Goal: Task Accomplishment & Management: Manage account settings

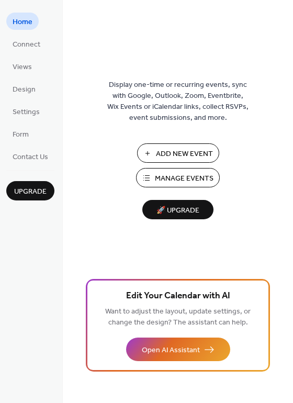
click at [161, 155] on span "Add New Event" at bounding box center [184, 154] width 57 height 11
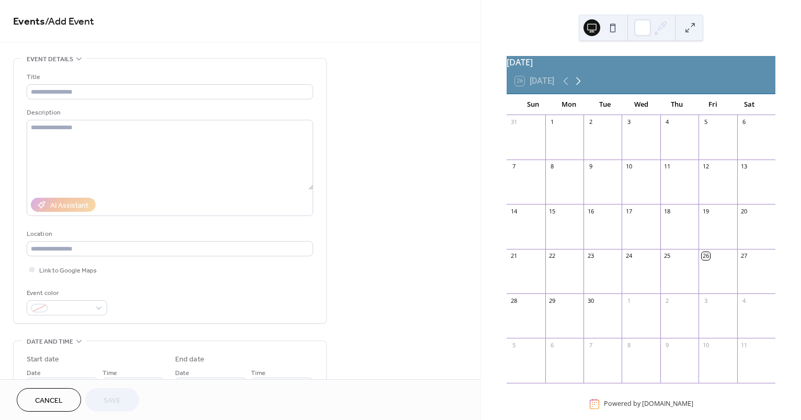
click at [578, 87] on icon at bounding box center [578, 81] width 13 height 13
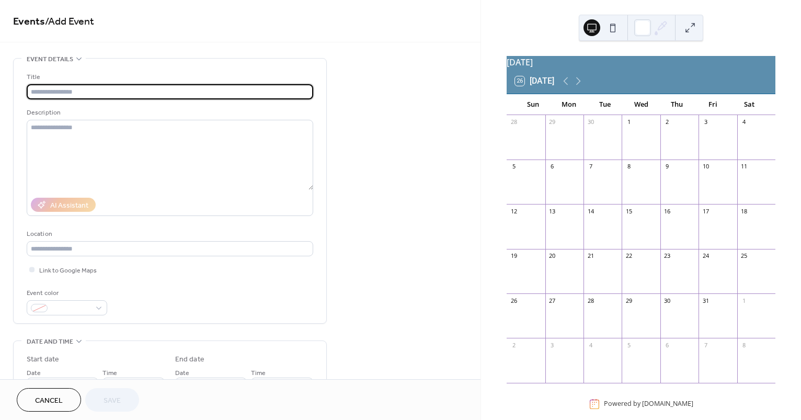
click at [252, 92] on input "text" at bounding box center [170, 91] width 287 height 15
type input "**********"
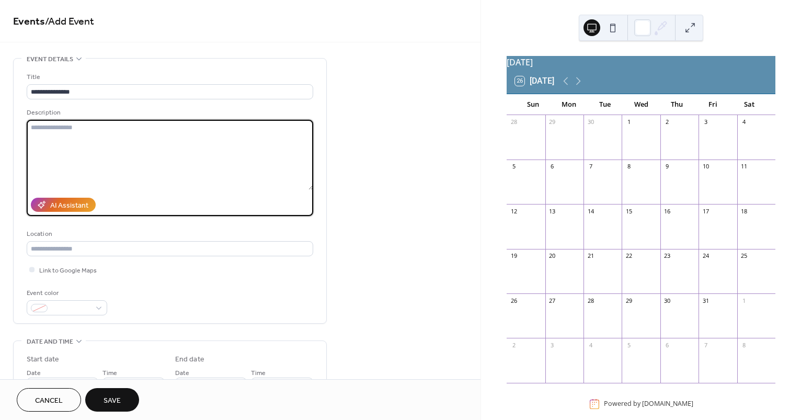
click at [153, 136] on textarea at bounding box center [170, 155] width 287 height 70
click at [179, 131] on textarea "**********" at bounding box center [170, 155] width 287 height 70
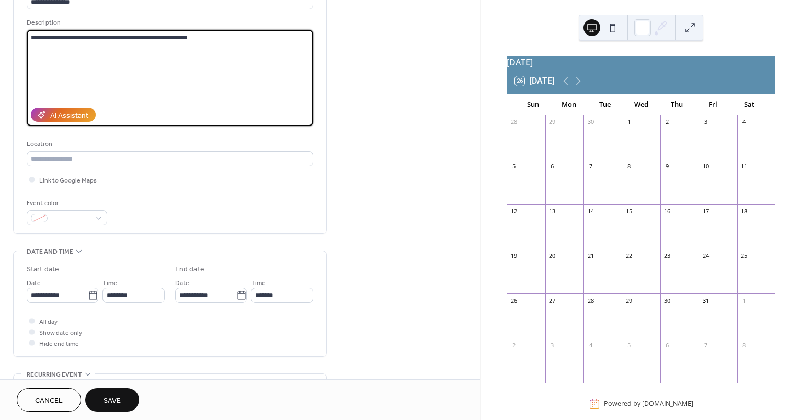
scroll to position [89, 0]
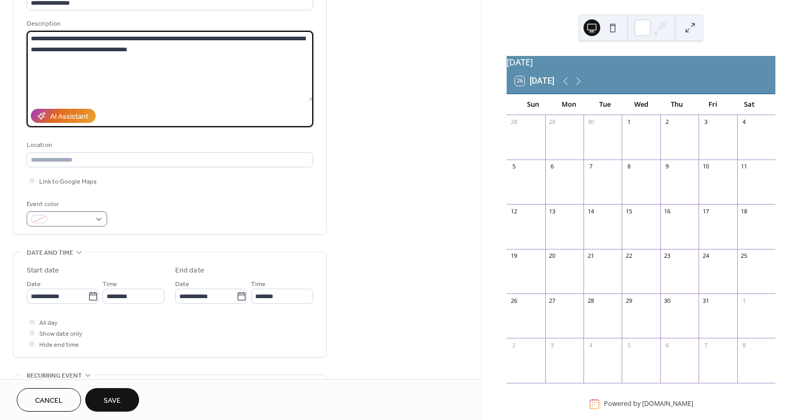
type textarea "**********"
click at [100, 216] on div at bounding box center [67, 218] width 81 height 15
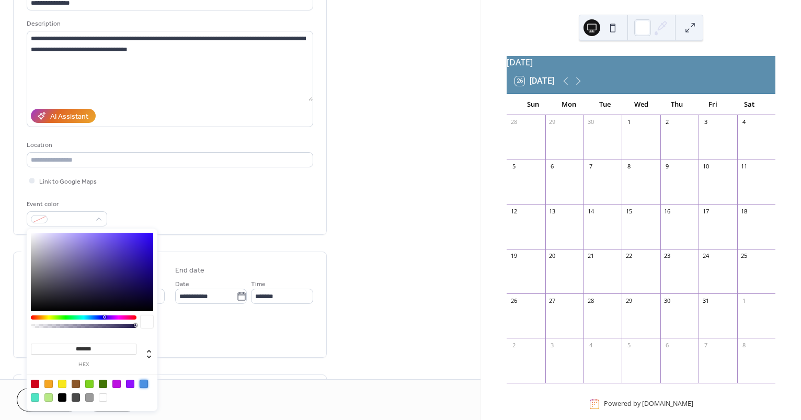
click at [144, 386] on div at bounding box center [144, 384] width 8 height 8
type input "*******"
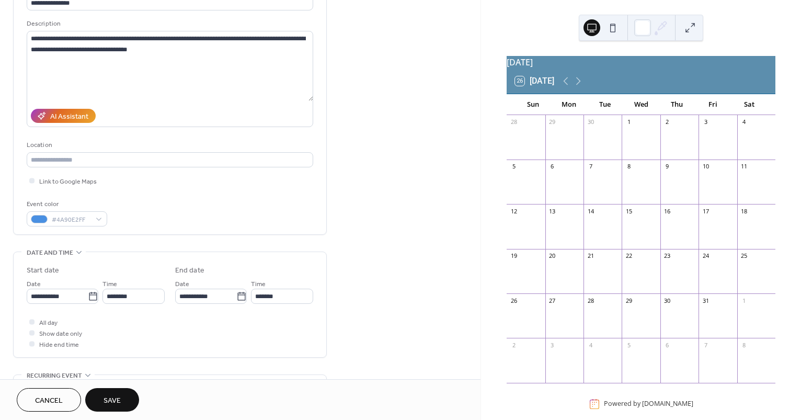
click at [225, 225] on div "Event color #4A90E2FF" at bounding box center [170, 213] width 287 height 28
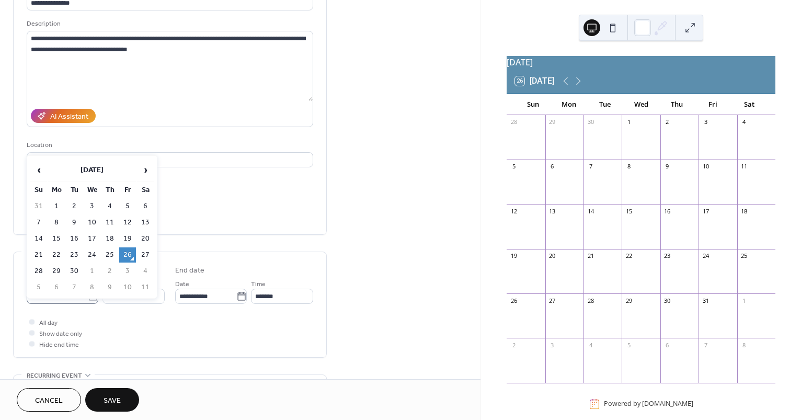
click at [89, 296] on icon at bounding box center [93, 296] width 10 height 10
click at [88, 296] on input "**********" at bounding box center [57, 296] width 61 height 15
click at [148, 174] on span "›" at bounding box center [146, 169] width 16 height 21
click at [148, 242] on td "18" at bounding box center [145, 238] width 17 height 15
type input "**********"
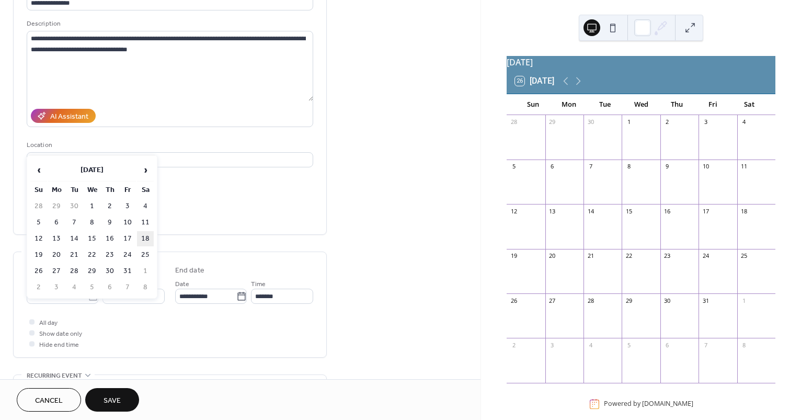
type input "**********"
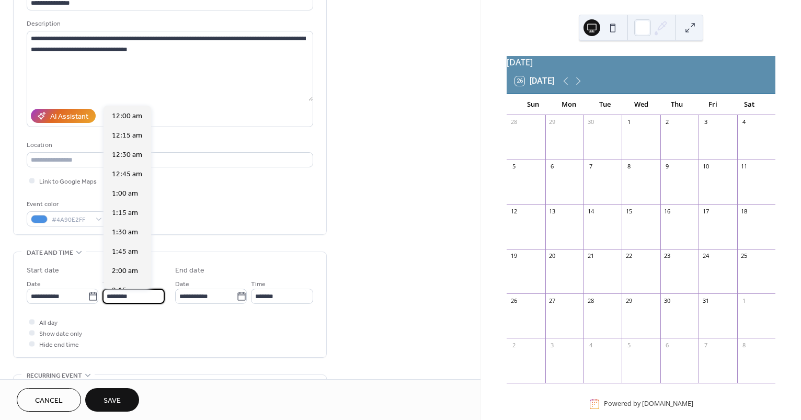
click at [157, 297] on input "********" at bounding box center [133, 296] width 62 height 15
click at [134, 231] on span "6:00 pm" at bounding box center [125, 231] width 27 height 11
type input "*******"
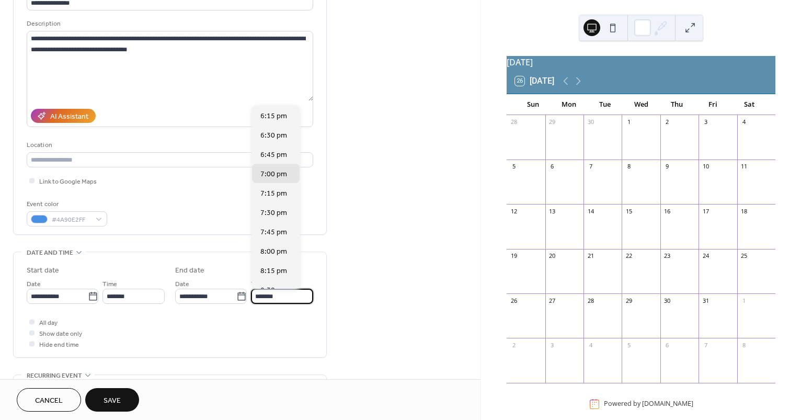
click at [294, 298] on input "*******" at bounding box center [282, 296] width 62 height 15
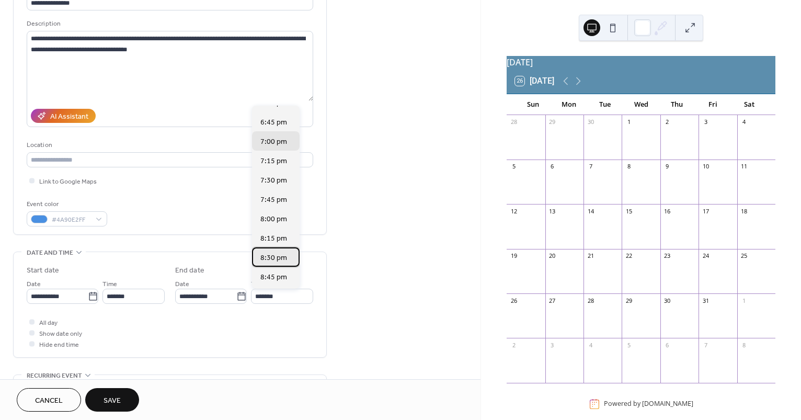
click at [289, 258] on div "8:30 pm" at bounding box center [276, 256] width 48 height 19
type input "*******"
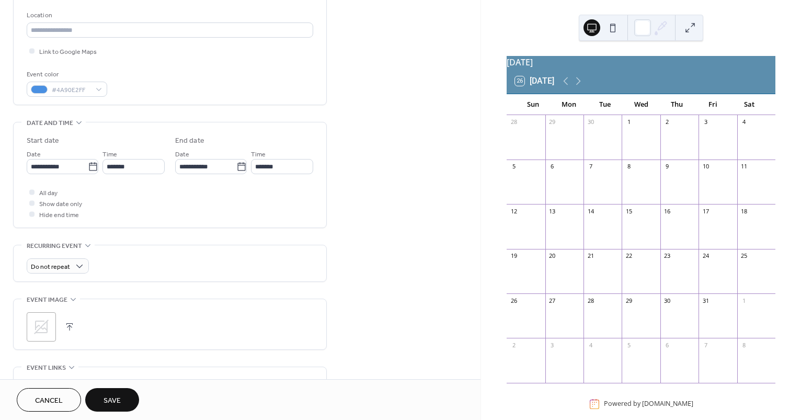
scroll to position [223, 0]
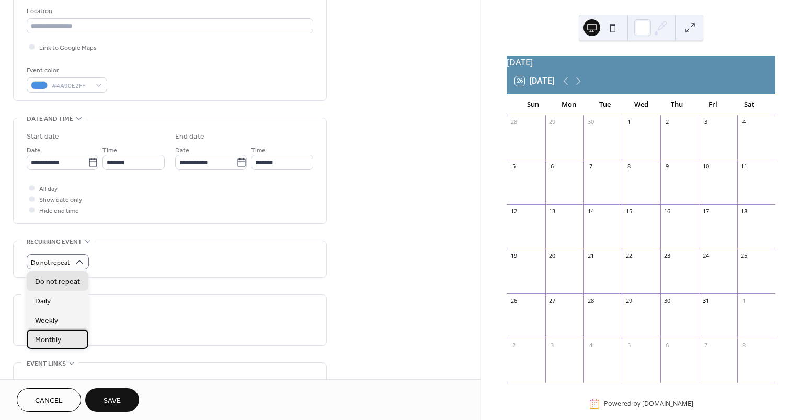
click at [74, 344] on div "Monthly" at bounding box center [58, 338] width 62 height 19
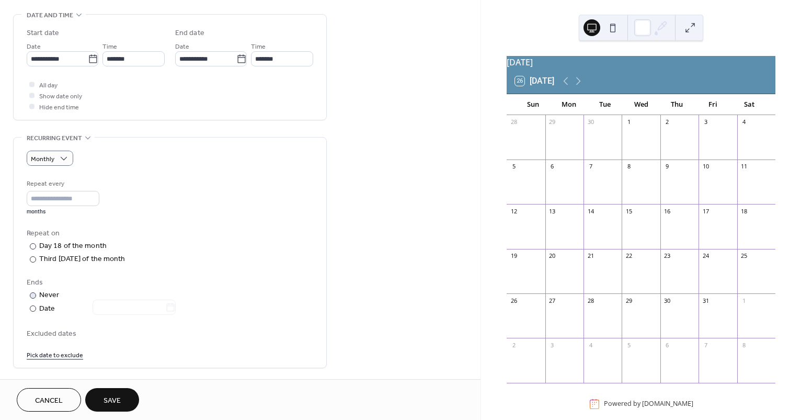
scroll to position [329, 0]
click at [31, 256] on div at bounding box center [33, 257] width 6 height 6
click at [35, 305] on div at bounding box center [33, 306] width 6 height 6
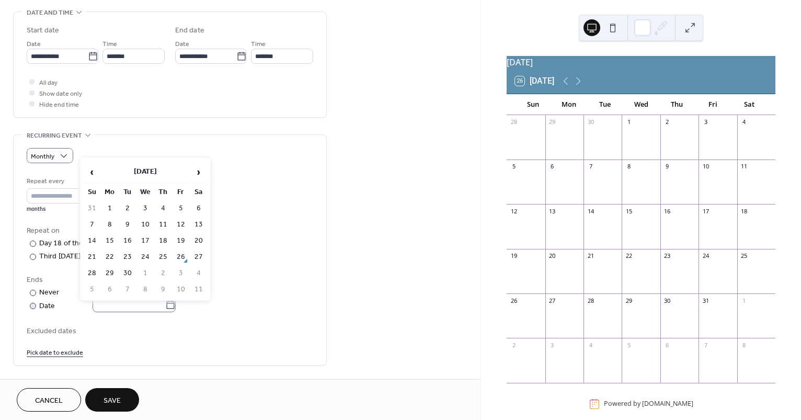
click at [173, 304] on icon at bounding box center [170, 305] width 10 height 10
click at [165, 304] on input "text" at bounding box center [129, 304] width 73 height 15
click at [195, 174] on span "›" at bounding box center [199, 172] width 16 height 21
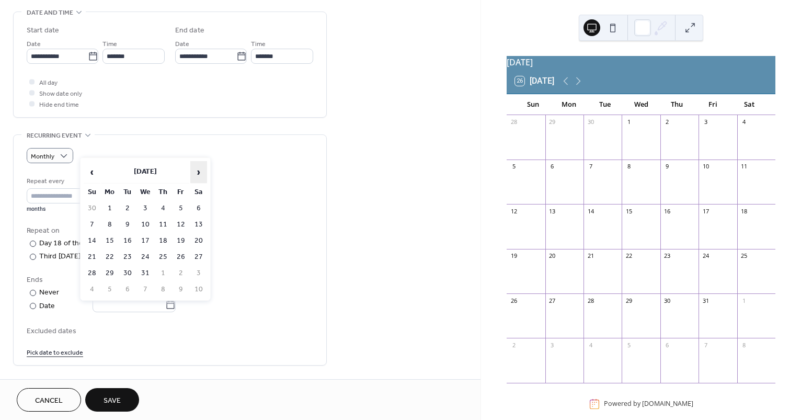
click at [195, 174] on span "›" at bounding box center [199, 172] width 16 height 21
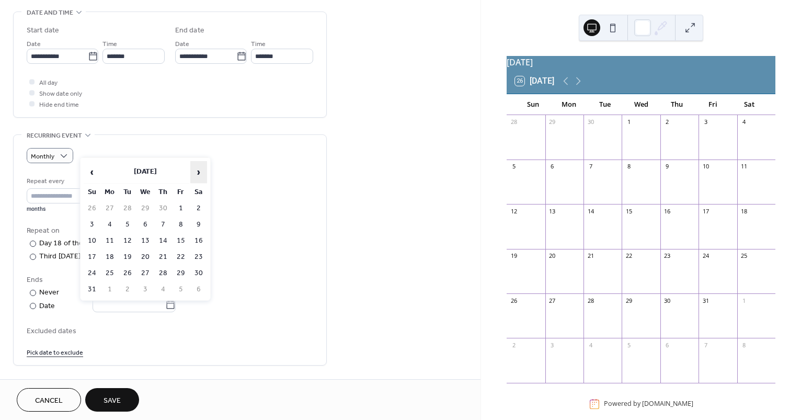
click at [195, 174] on span "›" at bounding box center [199, 172] width 16 height 21
click at [146, 266] on td "30" at bounding box center [145, 273] width 17 height 15
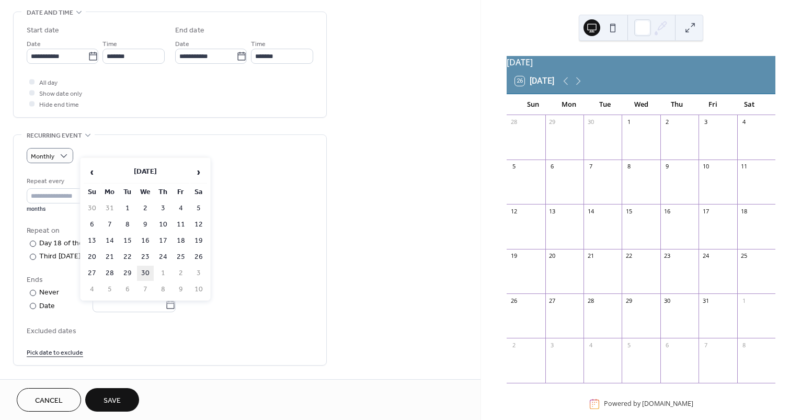
type input "**********"
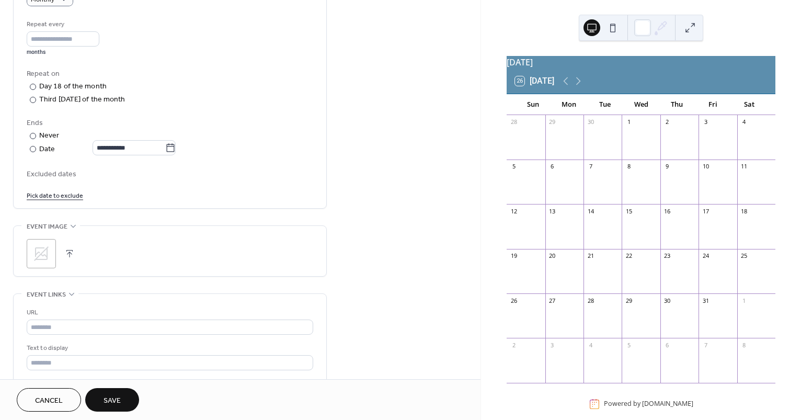
scroll to position [489, 0]
click at [39, 253] on icon at bounding box center [41, 250] width 15 height 15
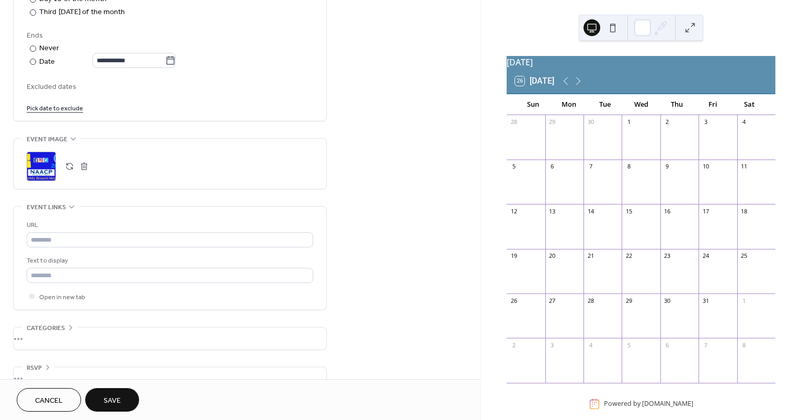
scroll to position [583, 0]
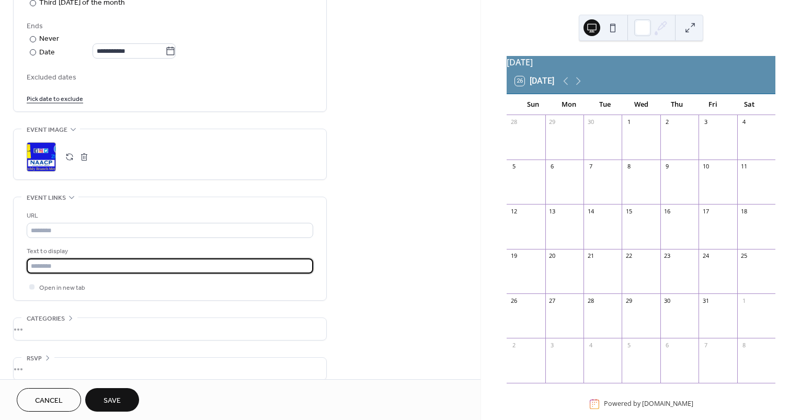
click at [225, 268] on input "text" at bounding box center [170, 265] width 287 height 15
type input "**********"
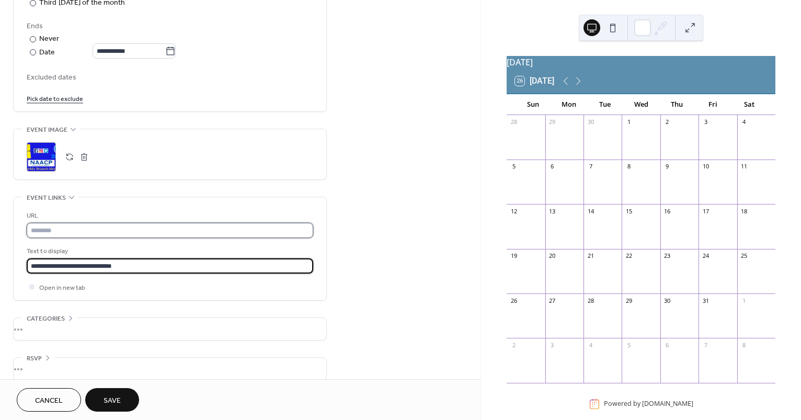
click at [60, 234] on input "text" at bounding box center [170, 230] width 287 height 15
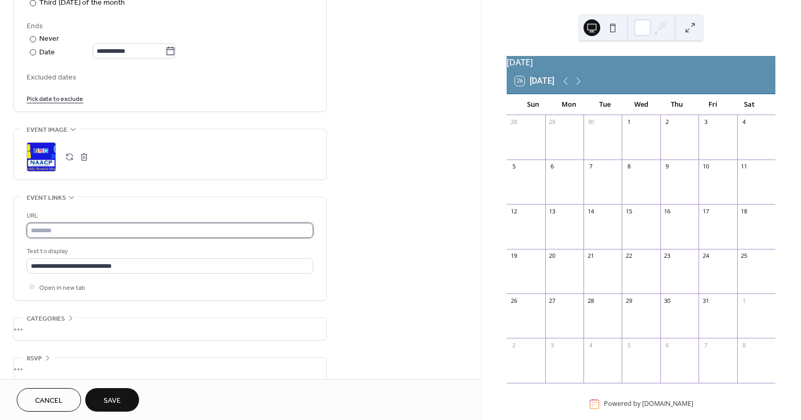
click at [40, 229] on input "text" at bounding box center [170, 230] width 287 height 15
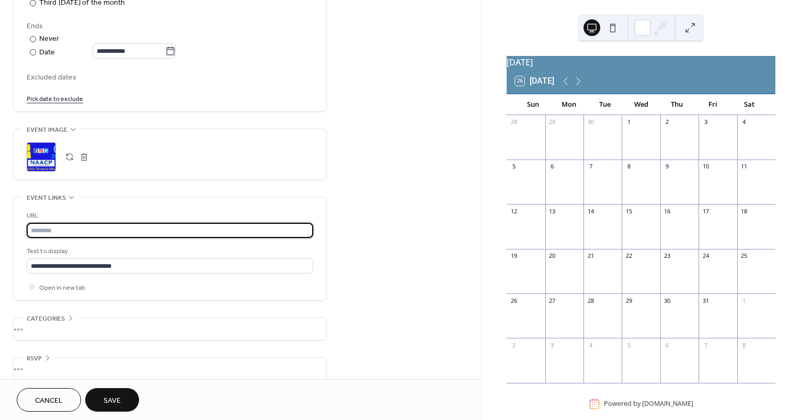
click at [40, 229] on input "text" at bounding box center [170, 230] width 287 height 15
paste input "**********"
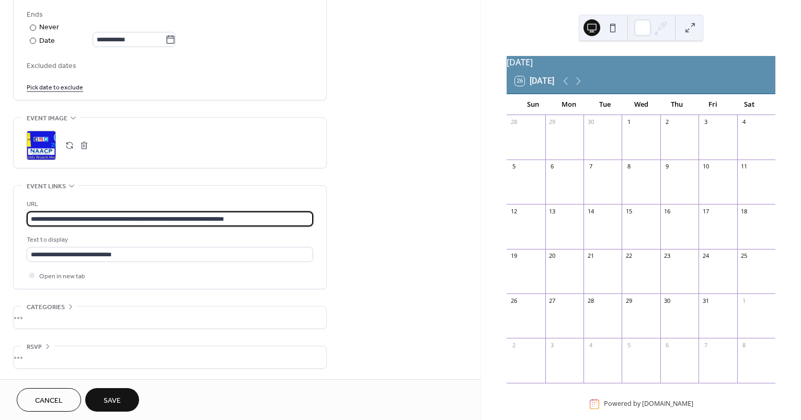
type input "**********"
click at [69, 302] on icon at bounding box center [70, 306] width 8 height 8
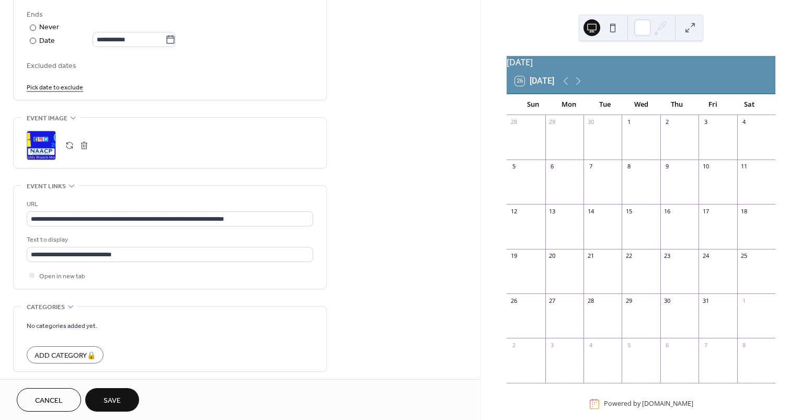
click at [69, 302] on icon at bounding box center [70, 306] width 8 height 8
click at [45, 346] on div "•••" at bounding box center [170, 357] width 313 height 22
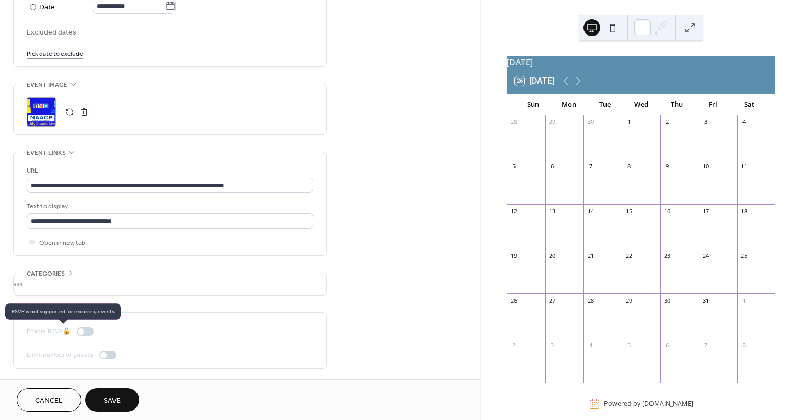
click at [88, 333] on div "Enable RSVP 🔒" at bounding box center [62, 331] width 71 height 11
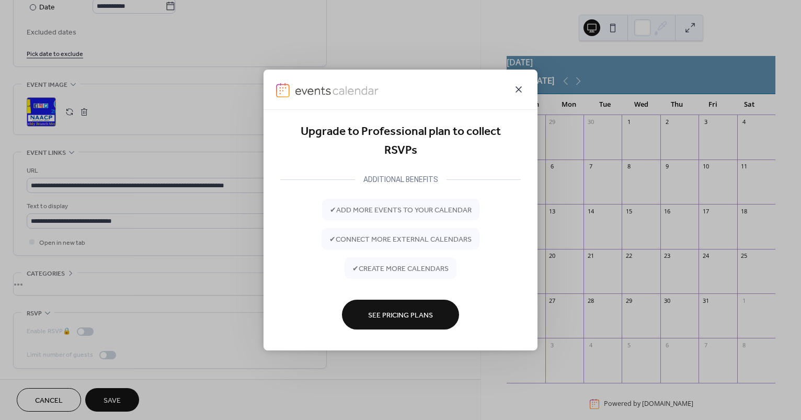
click at [520, 88] on icon at bounding box center [519, 89] width 6 height 6
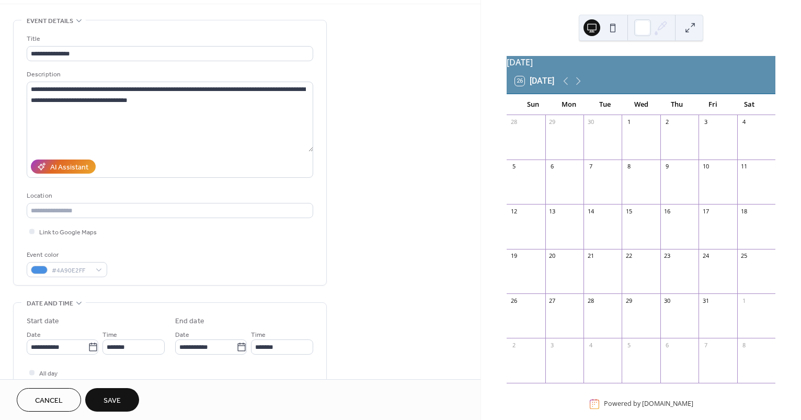
scroll to position [37, 0]
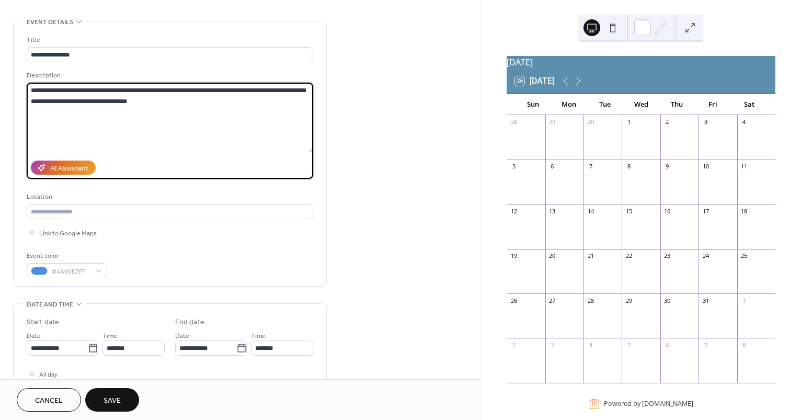
click at [226, 90] on textarea "**********" at bounding box center [170, 118] width 287 height 70
type textarea "**********"
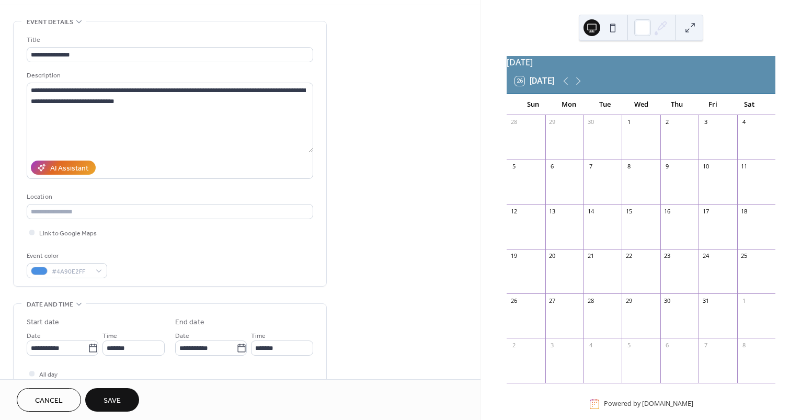
click at [124, 395] on button "Save" at bounding box center [112, 400] width 54 height 24
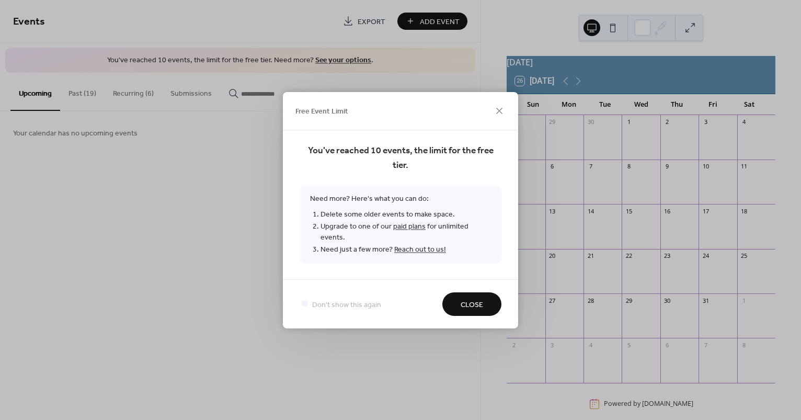
click at [480, 302] on span "Close" at bounding box center [472, 304] width 22 height 11
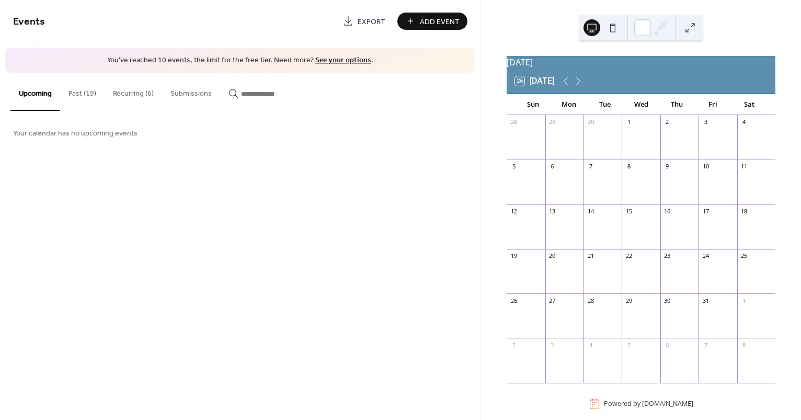
click at [92, 95] on button "Past (19)" at bounding box center [82, 91] width 44 height 37
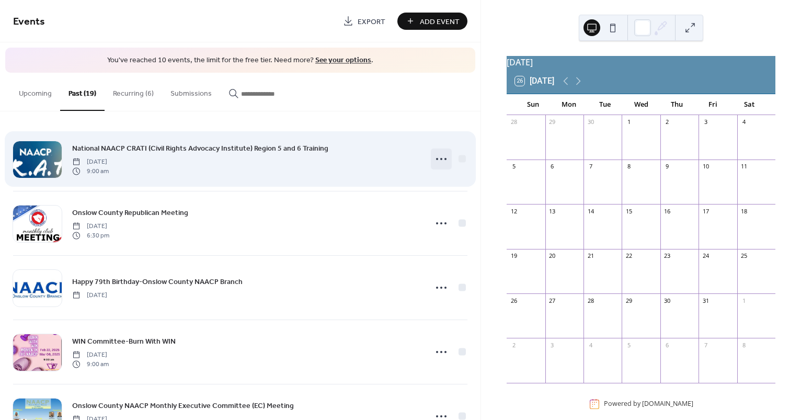
click at [441, 160] on icon at bounding box center [441, 159] width 17 height 17
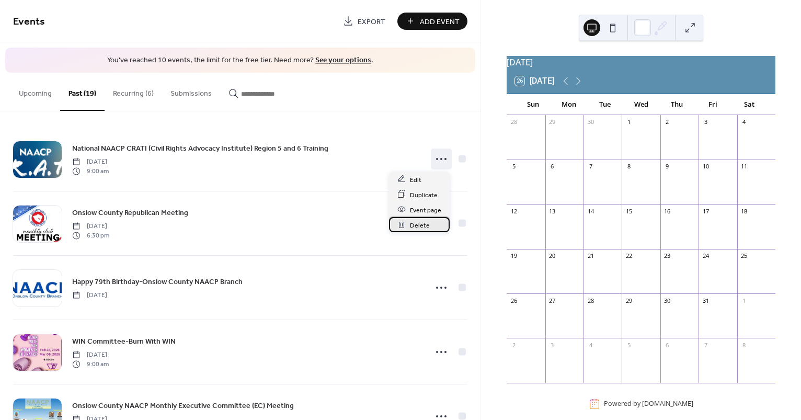
click at [430, 223] on div "Delete" at bounding box center [419, 224] width 61 height 15
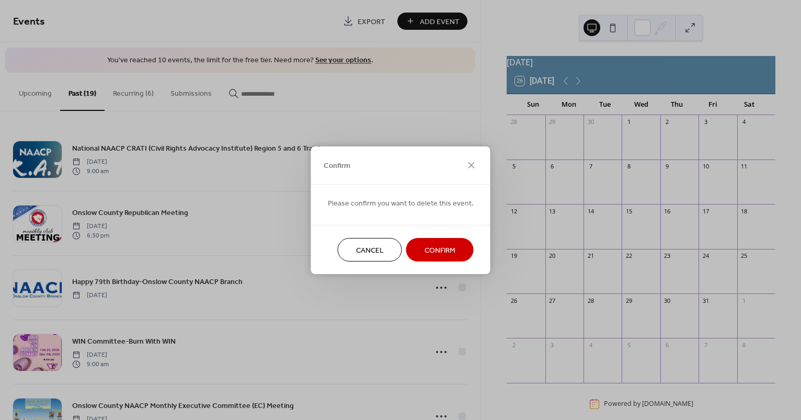
click at [438, 250] on span "Confirm" at bounding box center [440, 250] width 31 height 11
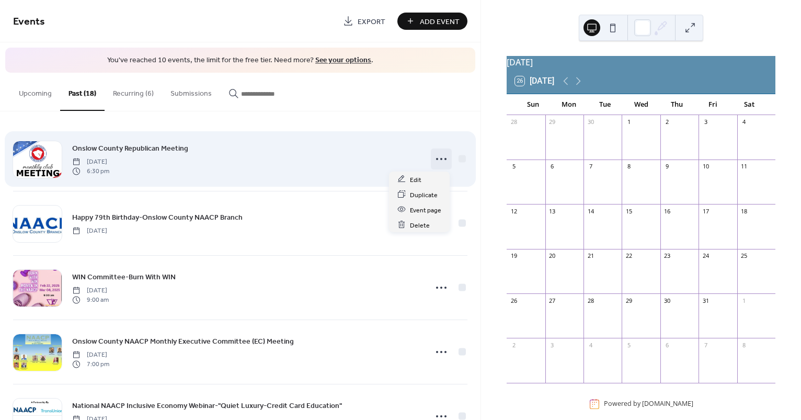
click at [441, 156] on icon at bounding box center [441, 159] width 17 height 17
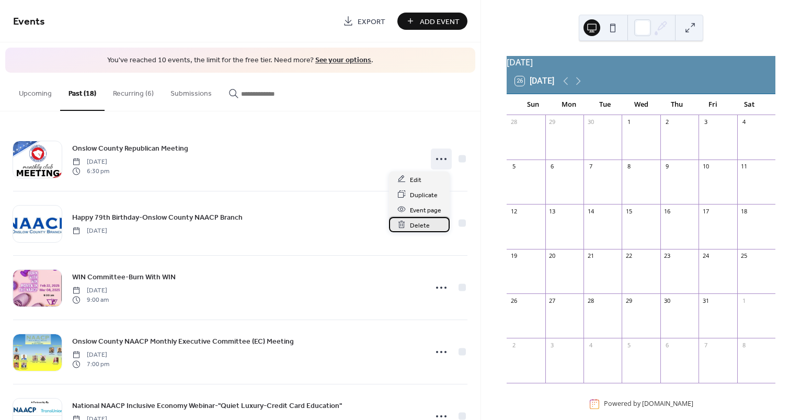
click at [430, 224] on div "Delete" at bounding box center [419, 224] width 61 height 15
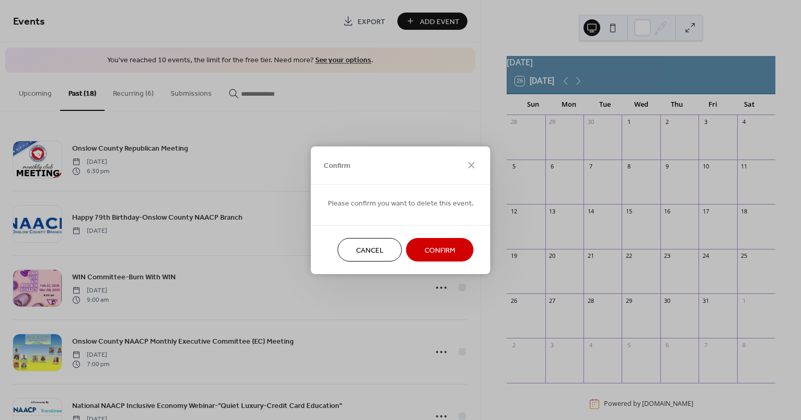
click at [434, 249] on span "Confirm" at bounding box center [440, 250] width 31 height 11
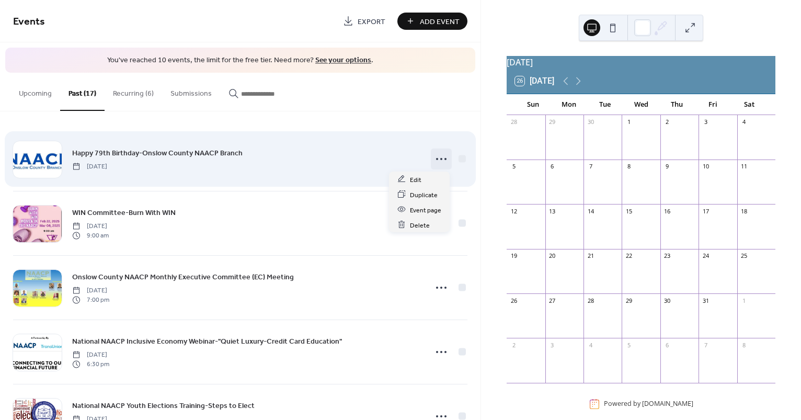
click at [440, 163] on icon at bounding box center [441, 159] width 17 height 17
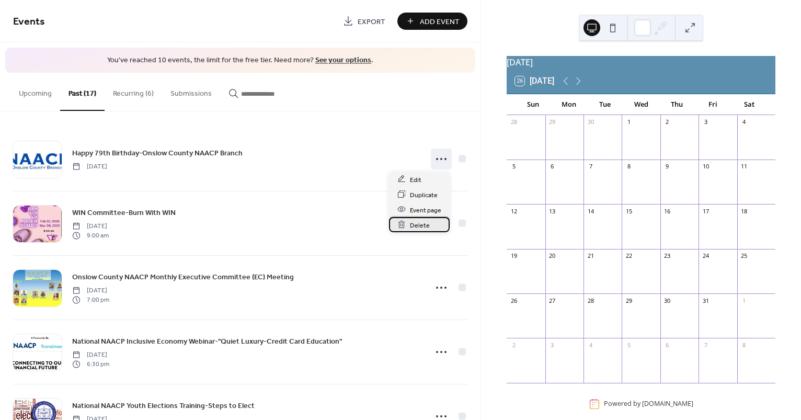
click at [431, 221] on div "Delete" at bounding box center [419, 224] width 61 height 15
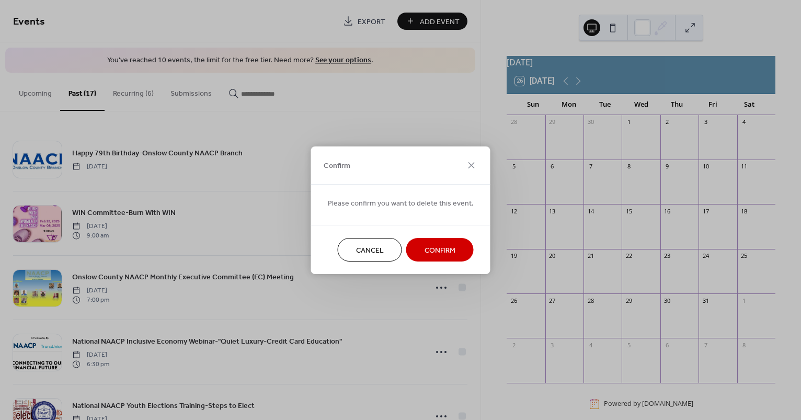
click at [440, 250] on span "Confirm" at bounding box center [440, 250] width 31 height 11
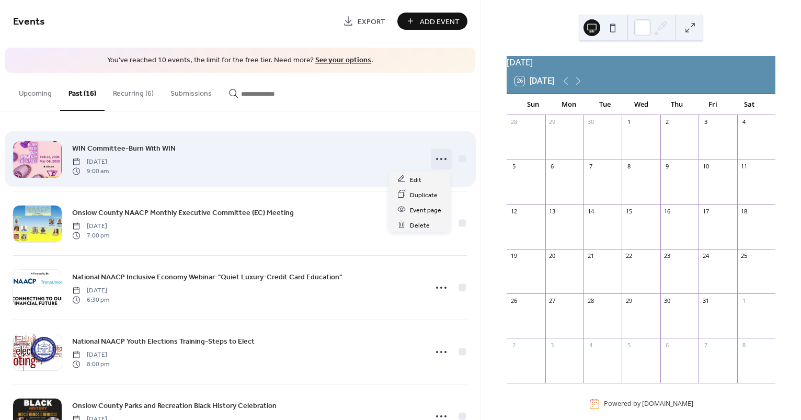
click at [440, 156] on icon at bounding box center [441, 159] width 17 height 17
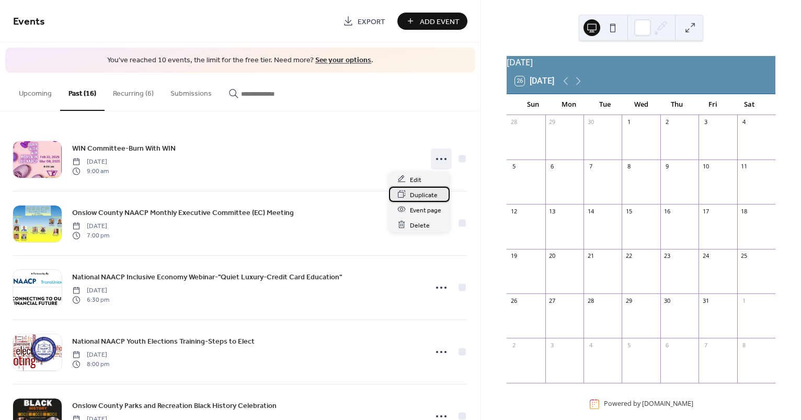
click at [428, 191] on span "Duplicate" at bounding box center [424, 194] width 28 height 11
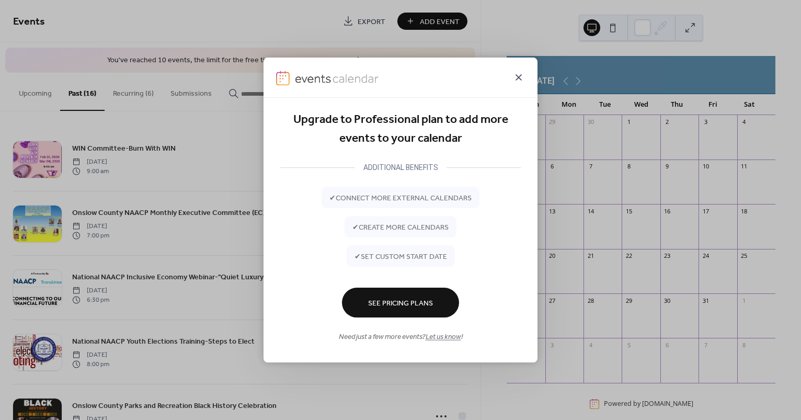
click at [519, 76] on icon at bounding box center [519, 77] width 6 height 6
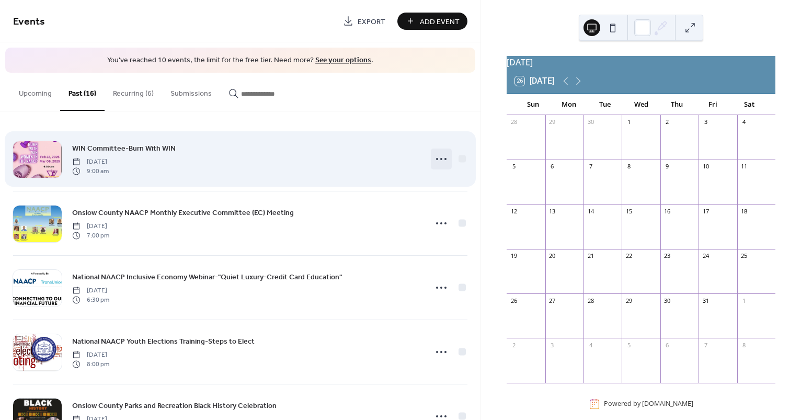
click at [440, 158] on icon at bounding box center [441, 159] width 17 height 17
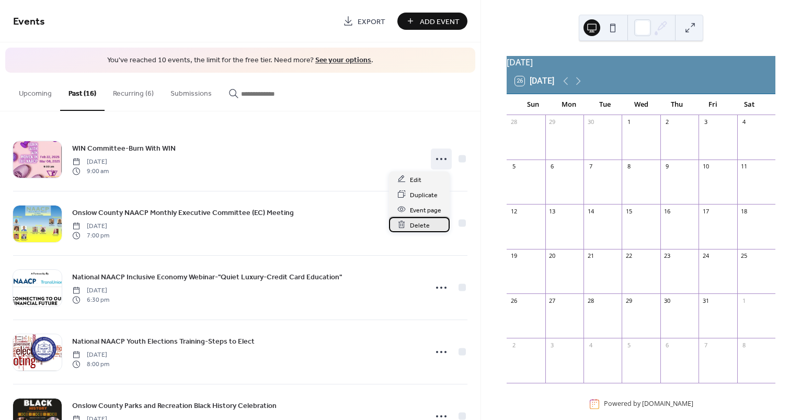
click at [417, 229] on span "Delete" at bounding box center [420, 225] width 20 height 11
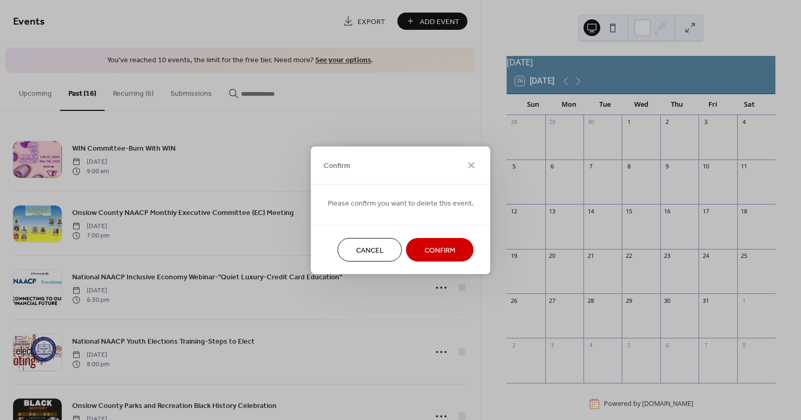
click at [434, 249] on span "Confirm" at bounding box center [440, 250] width 31 height 11
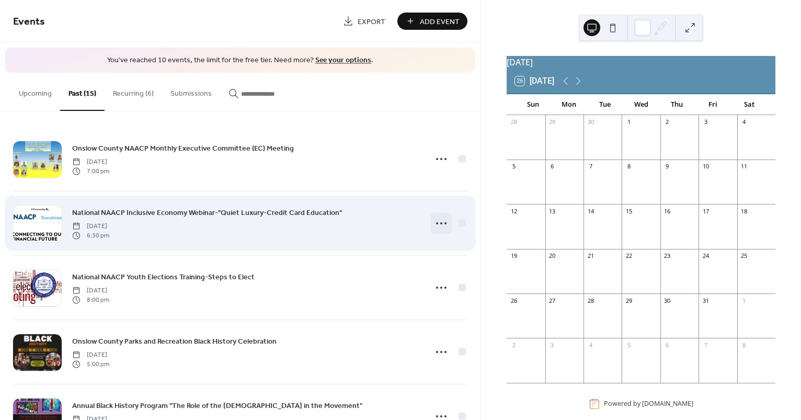
click at [441, 224] on icon at bounding box center [441, 223] width 17 height 17
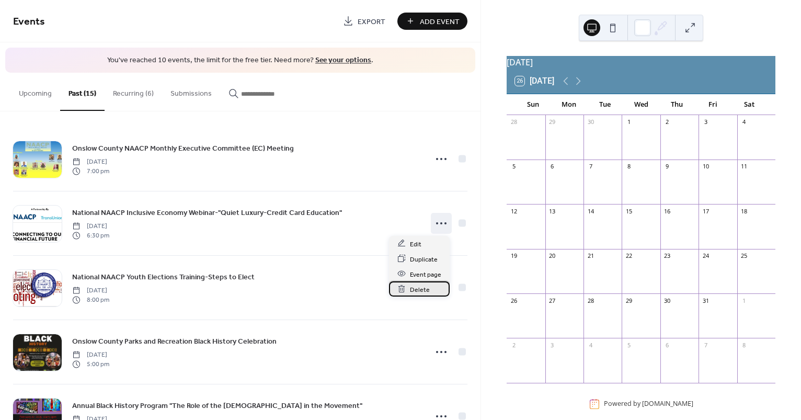
click at [432, 288] on div "Delete" at bounding box center [419, 288] width 61 height 15
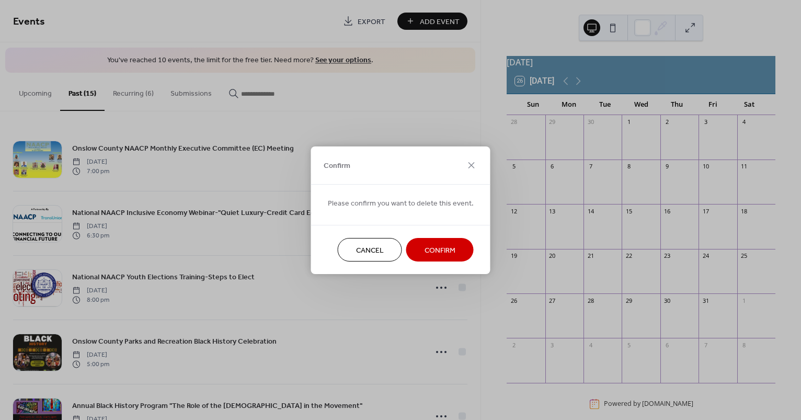
click at [439, 248] on span "Confirm" at bounding box center [440, 250] width 31 height 11
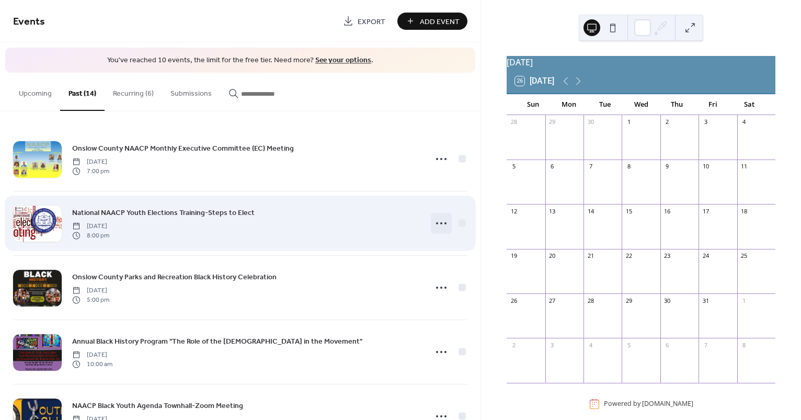
click at [445, 223] on circle at bounding box center [446, 223] width 2 height 2
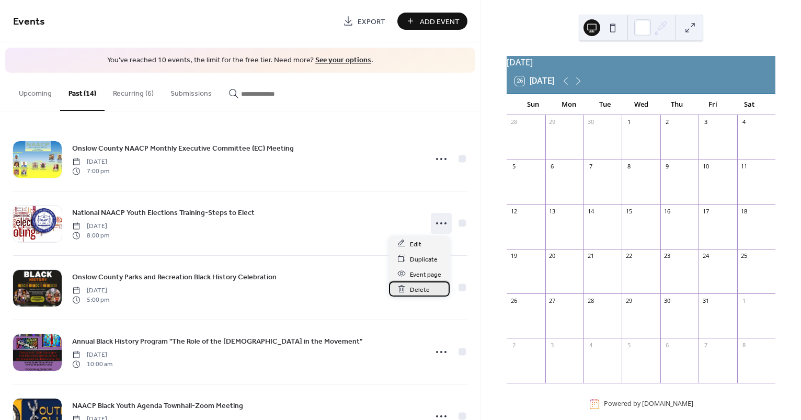
click at [432, 288] on div "Delete" at bounding box center [419, 288] width 61 height 15
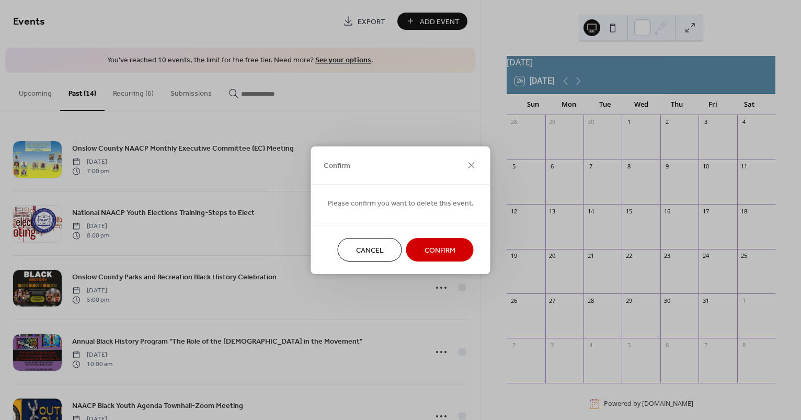
click at [435, 245] on span "Confirm" at bounding box center [440, 250] width 31 height 11
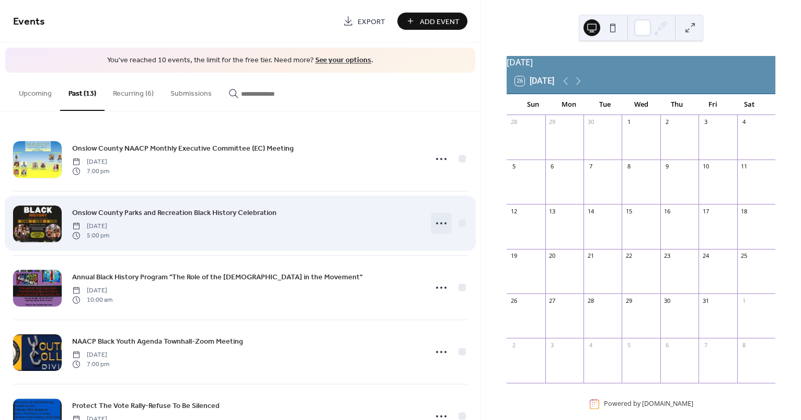
click at [440, 221] on icon at bounding box center [441, 223] width 17 height 17
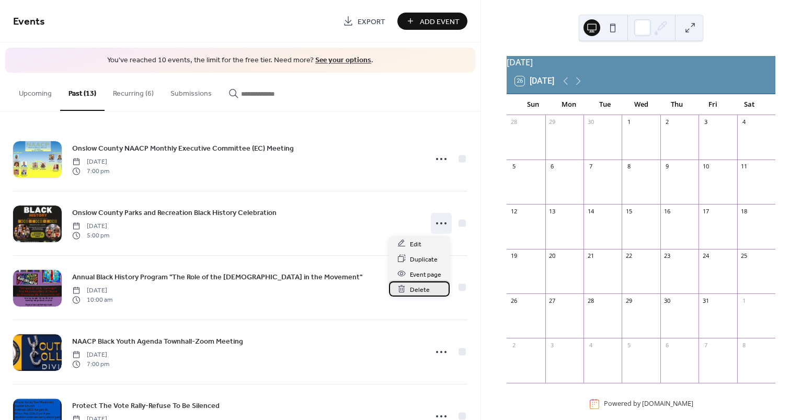
click at [431, 288] on div "Delete" at bounding box center [419, 288] width 61 height 15
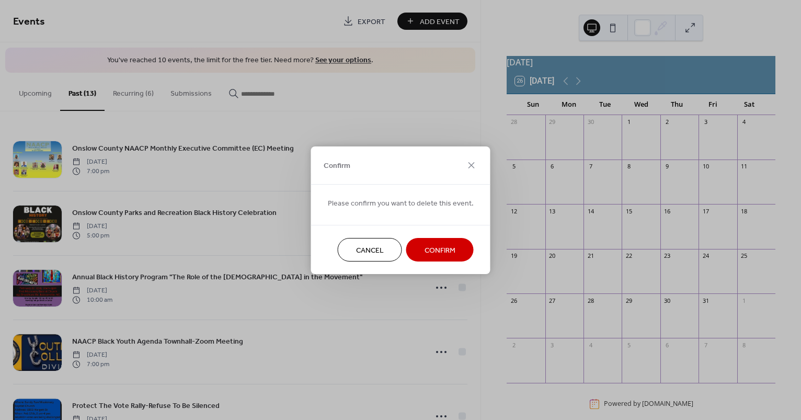
click at [435, 249] on span "Confirm" at bounding box center [440, 250] width 31 height 11
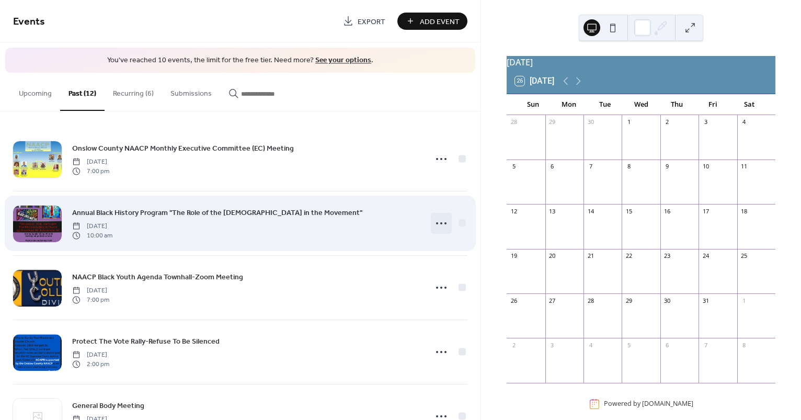
click at [440, 227] on icon at bounding box center [441, 223] width 17 height 17
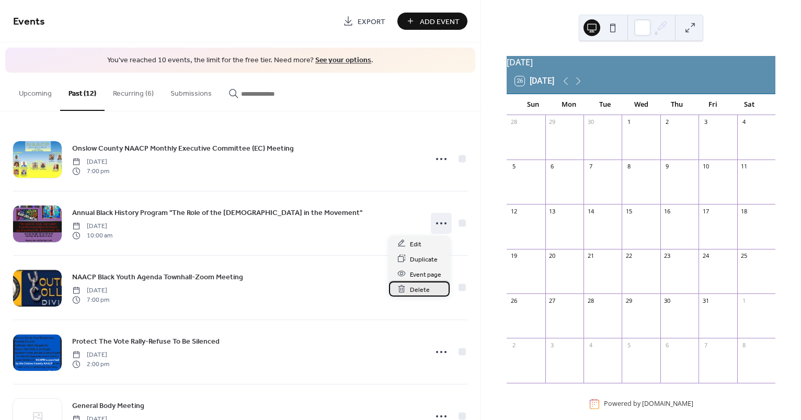
click at [431, 288] on div "Delete" at bounding box center [419, 288] width 61 height 15
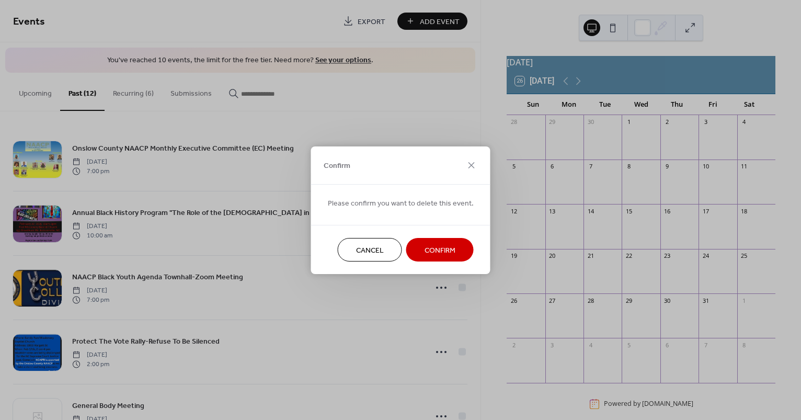
click at [437, 253] on span "Confirm" at bounding box center [440, 250] width 31 height 11
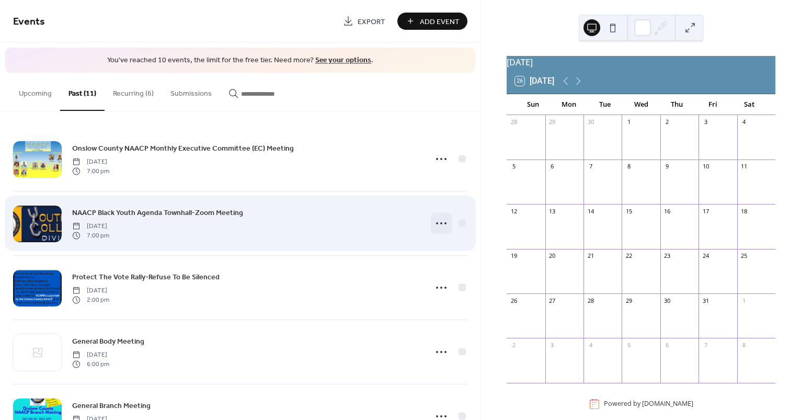
click at [446, 223] on icon at bounding box center [441, 223] width 17 height 17
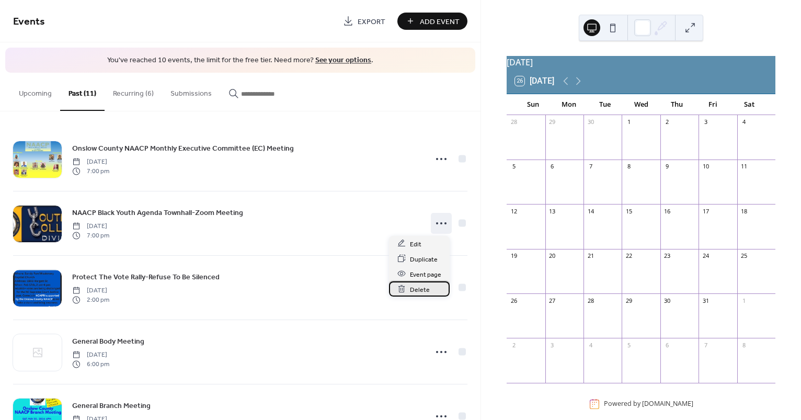
click at [431, 287] on div "Delete" at bounding box center [419, 288] width 61 height 15
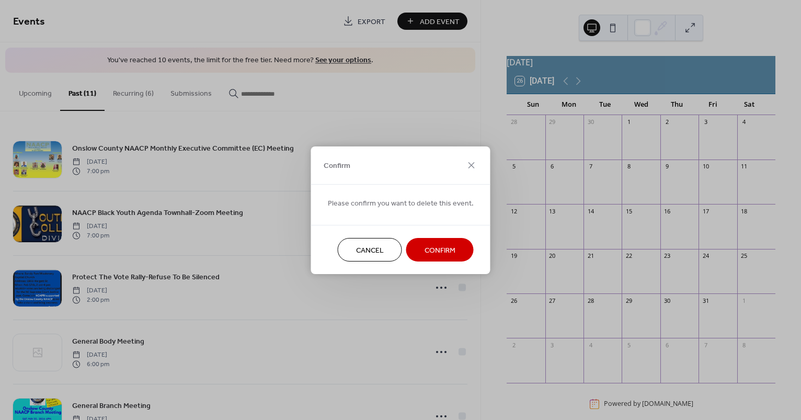
click at [439, 248] on span "Confirm" at bounding box center [440, 250] width 31 height 11
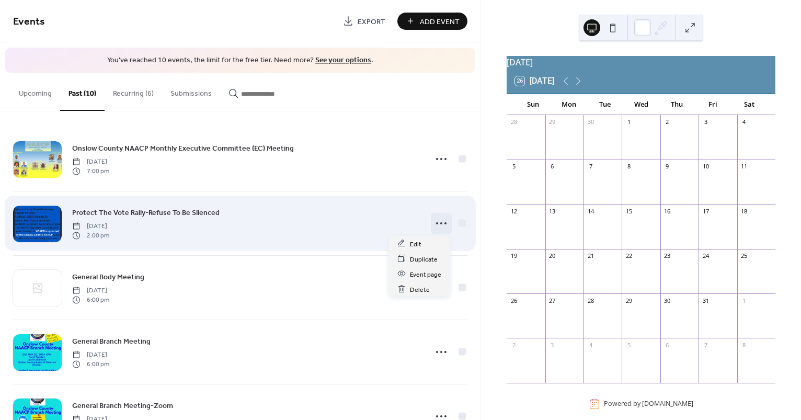
click at [440, 225] on icon at bounding box center [441, 223] width 17 height 17
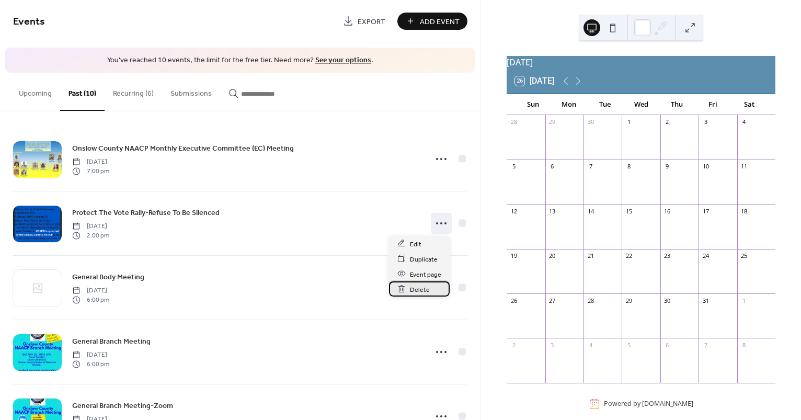
click at [432, 291] on div "Delete" at bounding box center [419, 288] width 61 height 15
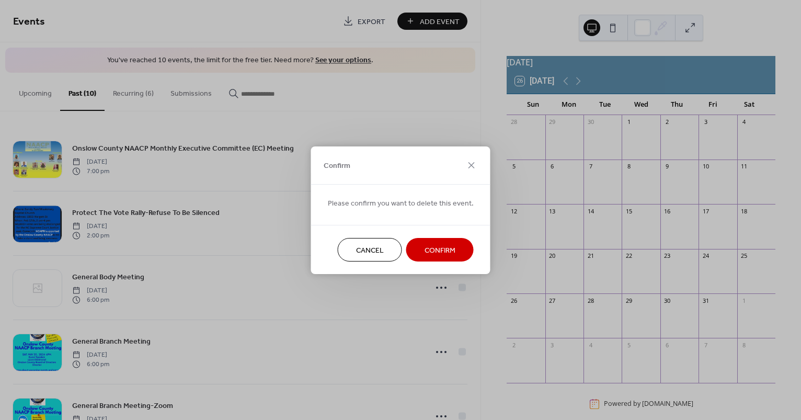
click at [428, 249] on span "Confirm" at bounding box center [440, 250] width 31 height 11
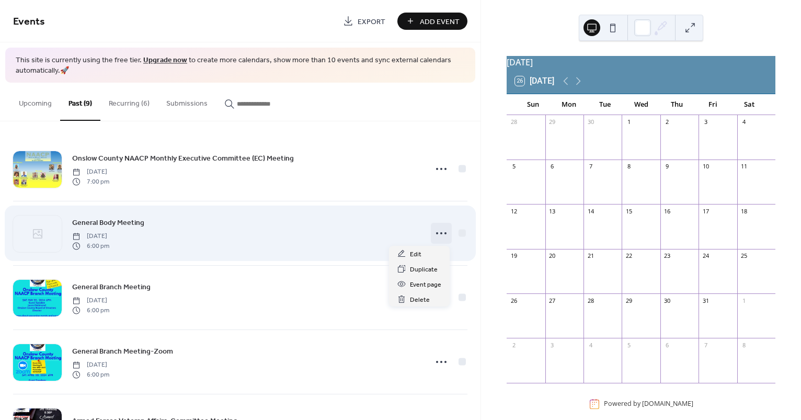
click at [439, 237] on icon at bounding box center [441, 233] width 17 height 17
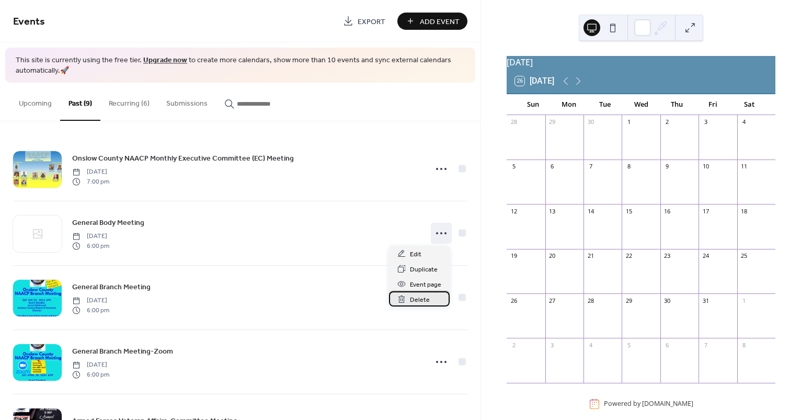
click at [432, 295] on div "Delete" at bounding box center [419, 298] width 61 height 15
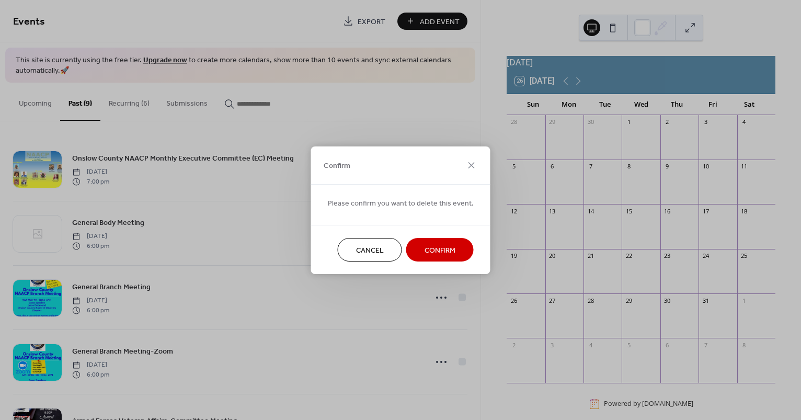
click at [440, 249] on span "Confirm" at bounding box center [440, 250] width 31 height 11
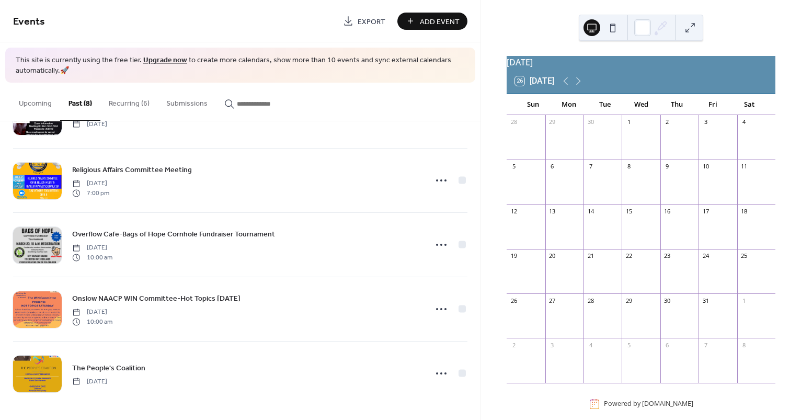
scroll to position [247, 0]
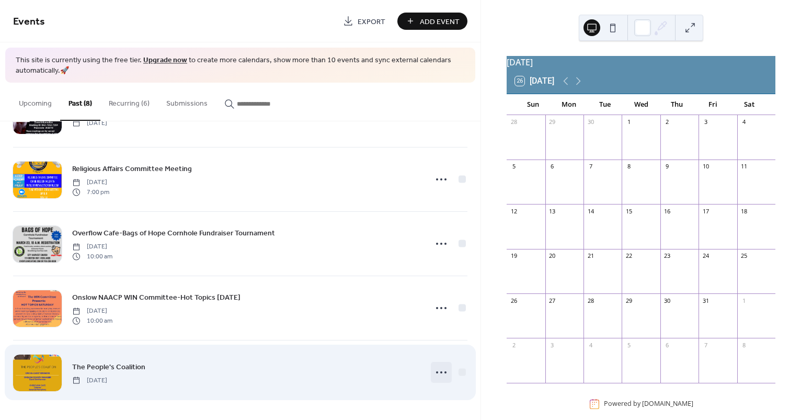
click at [437, 375] on icon at bounding box center [441, 372] width 17 height 17
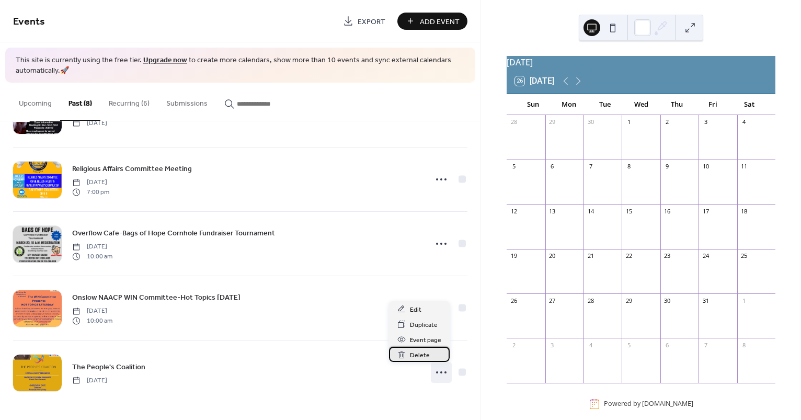
click at [426, 357] on span "Delete" at bounding box center [420, 355] width 20 height 11
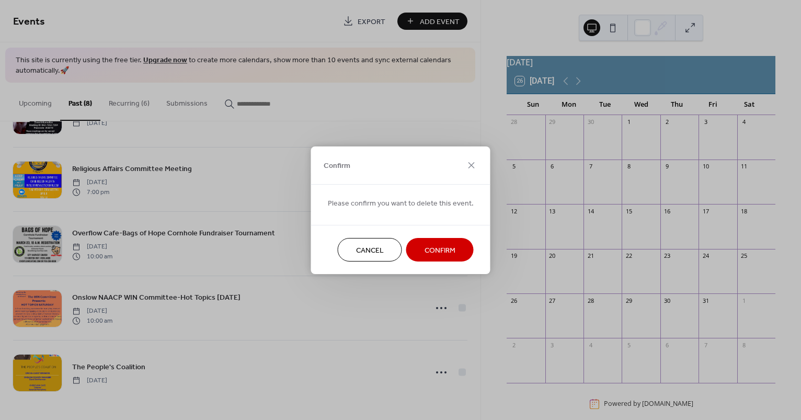
click at [441, 250] on span "Confirm" at bounding box center [440, 250] width 31 height 11
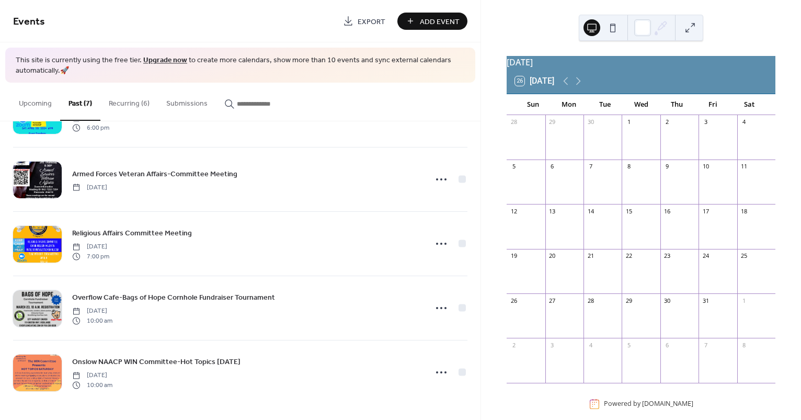
scroll to position [183, 0]
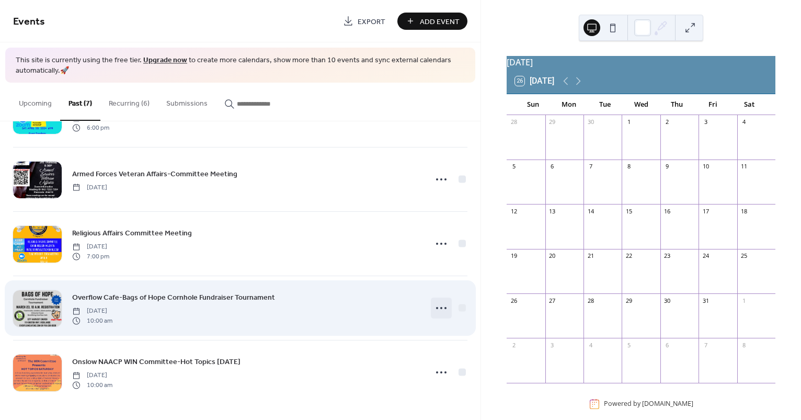
click at [436, 306] on icon at bounding box center [441, 308] width 17 height 17
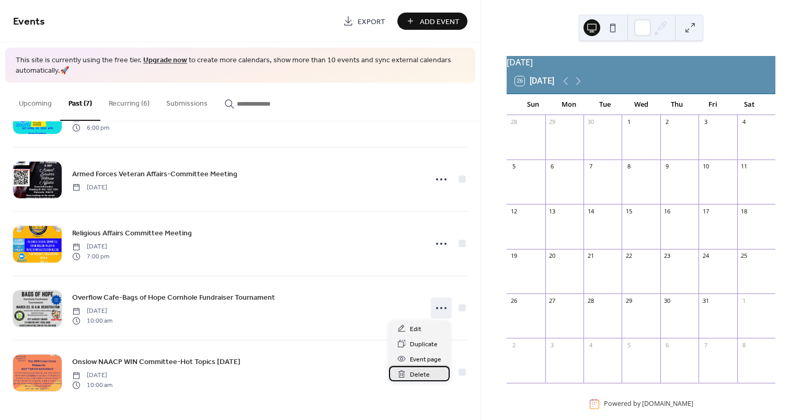
click at [426, 373] on span "Delete" at bounding box center [420, 374] width 20 height 11
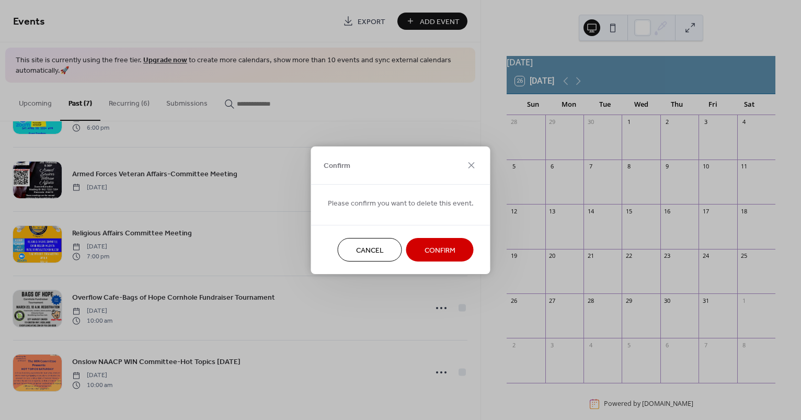
click at [434, 251] on span "Confirm" at bounding box center [440, 250] width 31 height 11
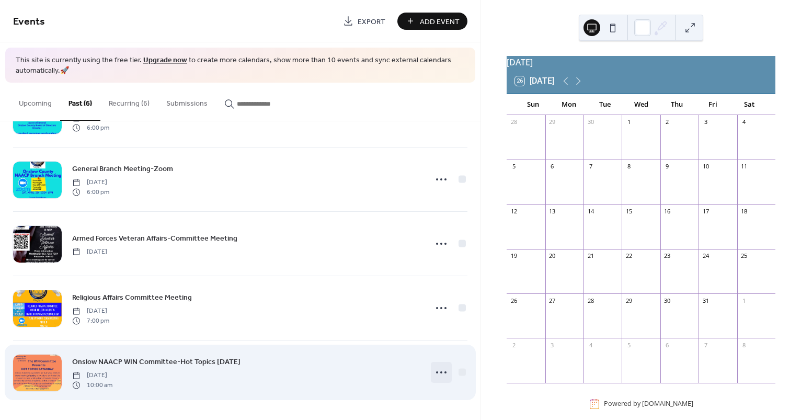
click at [438, 375] on icon at bounding box center [441, 372] width 17 height 17
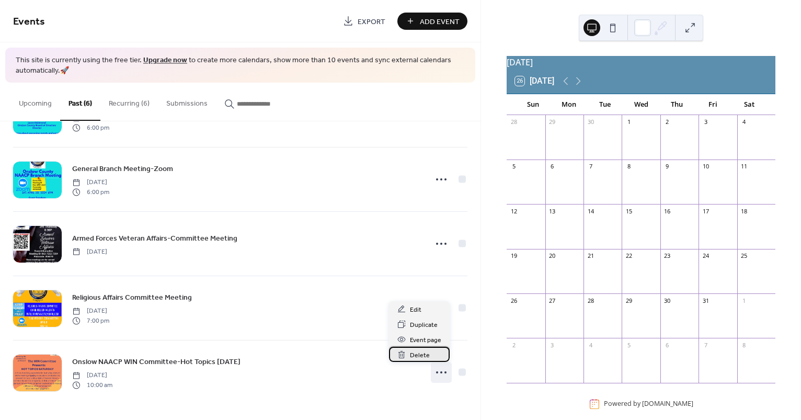
click at [428, 356] on span "Delete" at bounding box center [420, 355] width 20 height 11
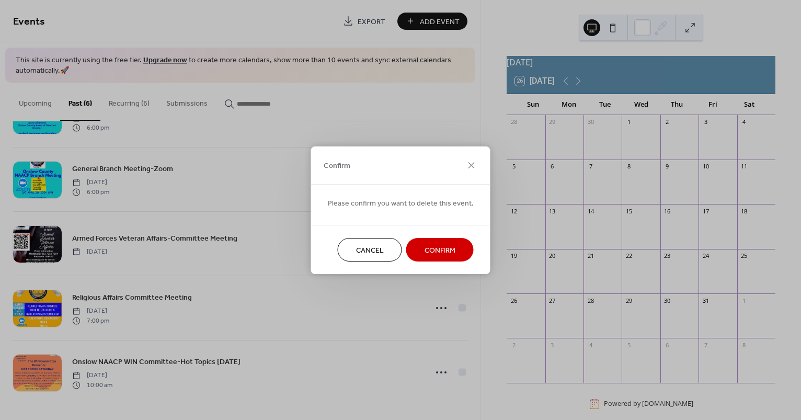
click at [428, 254] on span "Confirm" at bounding box center [440, 250] width 31 height 11
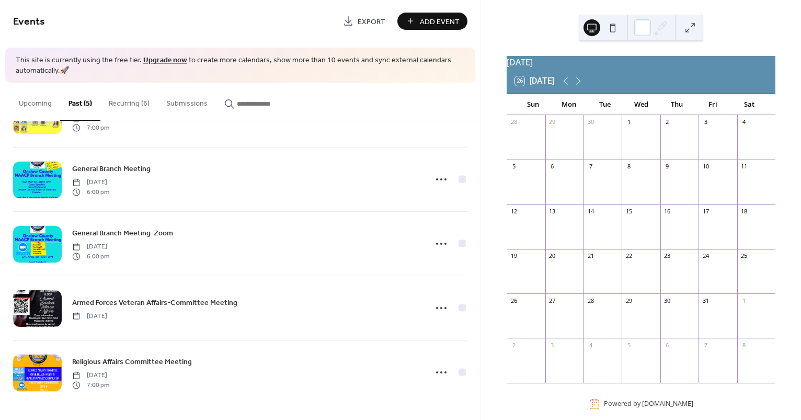
click at [131, 102] on button "Recurring (6)" at bounding box center [129, 101] width 58 height 37
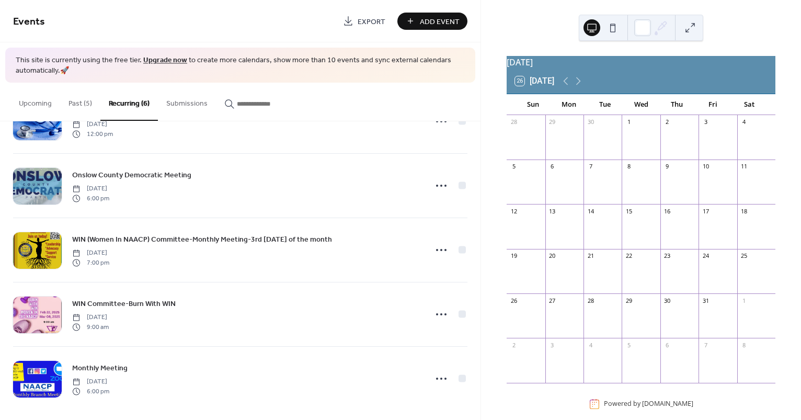
scroll to position [118, 0]
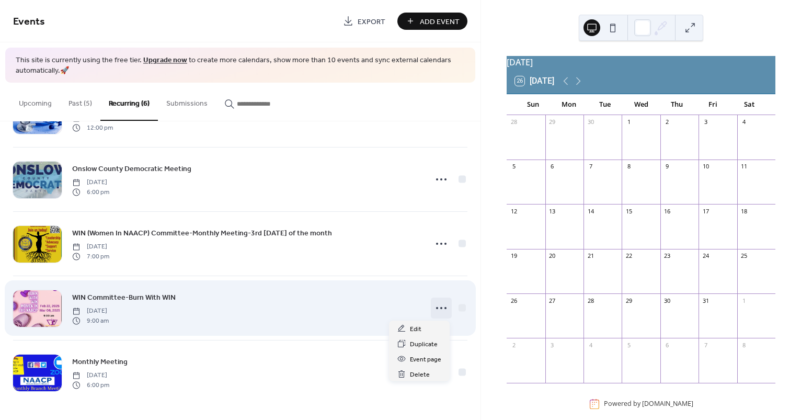
click at [439, 312] on icon at bounding box center [441, 308] width 17 height 17
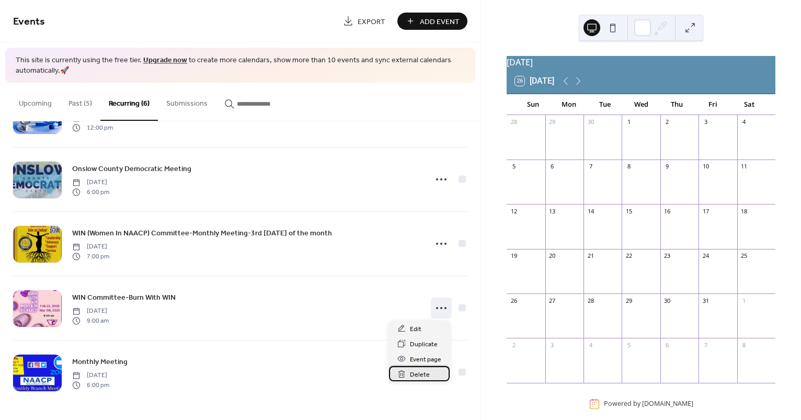
click at [425, 373] on span "Delete" at bounding box center [420, 374] width 20 height 11
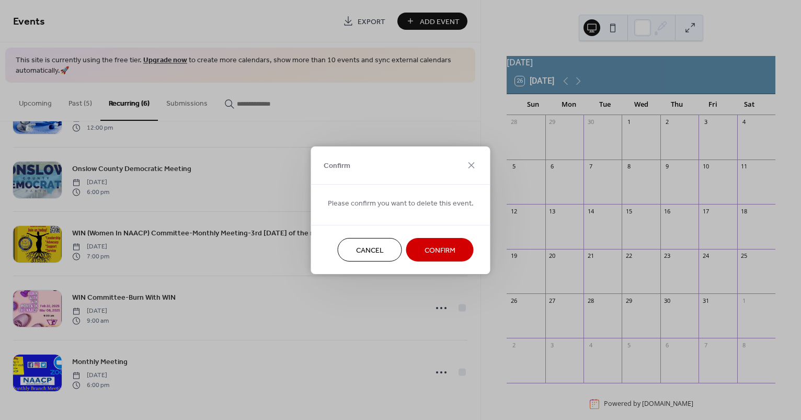
click at [437, 249] on span "Confirm" at bounding box center [440, 250] width 31 height 11
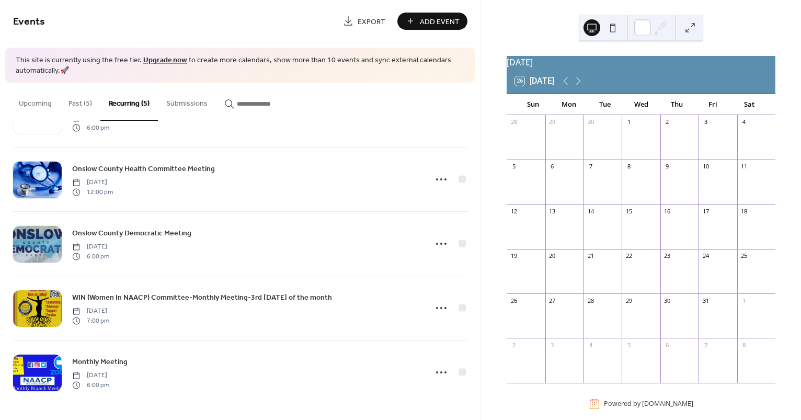
scroll to position [54, 0]
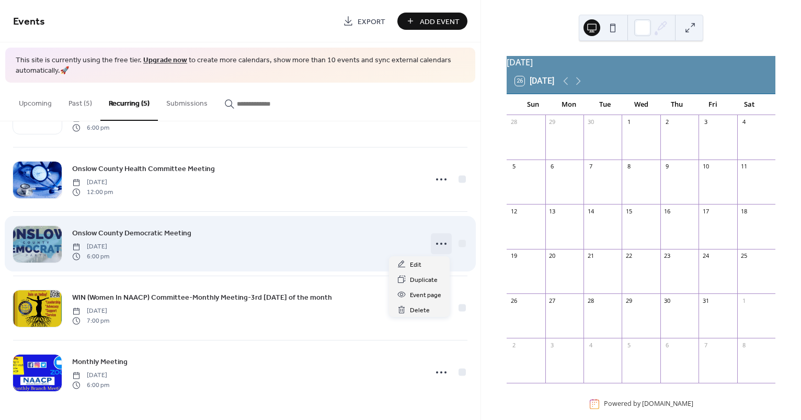
click at [437, 246] on icon at bounding box center [441, 243] width 17 height 17
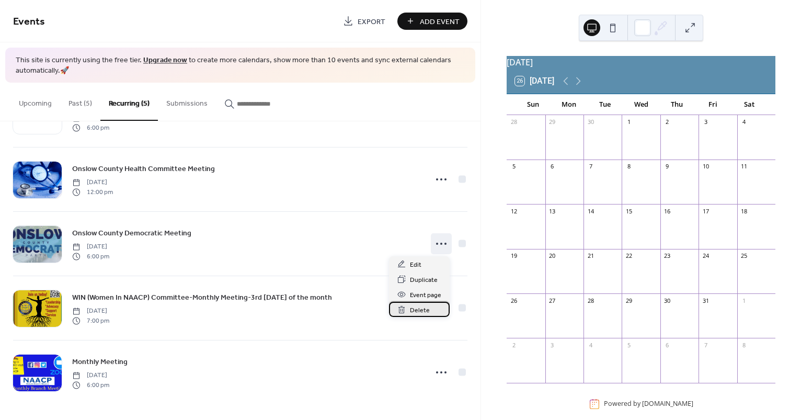
click at [425, 314] on span "Delete" at bounding box center [420, 310] width 20 height 11
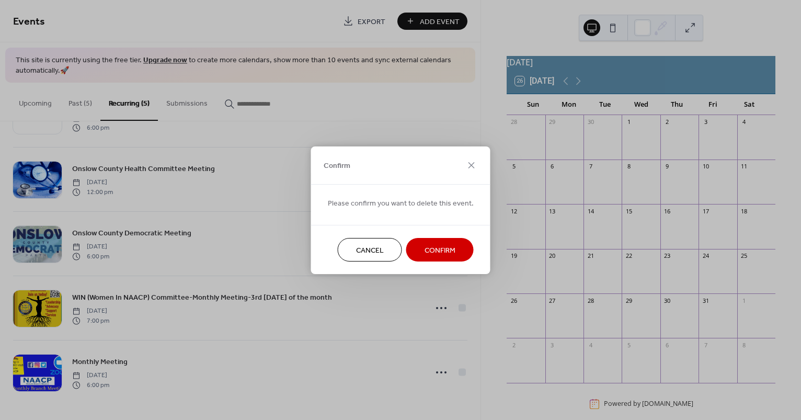
click at [448, 249] on span "Confirm" at bounding box center [440, 250] width 31 height 11
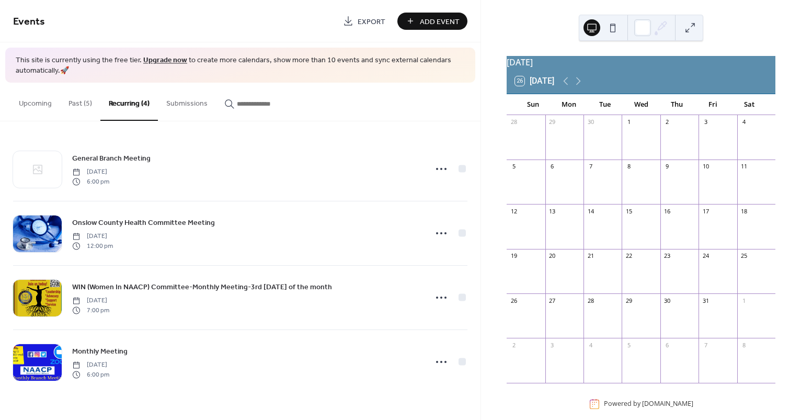
scroll to position [0, 0]
click at [88, 107] on button "Past (5)" at bounding box center [80, 101] width 40 height 37
